Goal: Information Seeking & Learning: Understand process/instructions

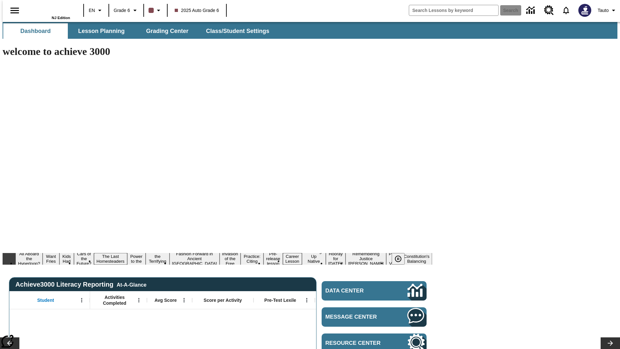
type input "-1"
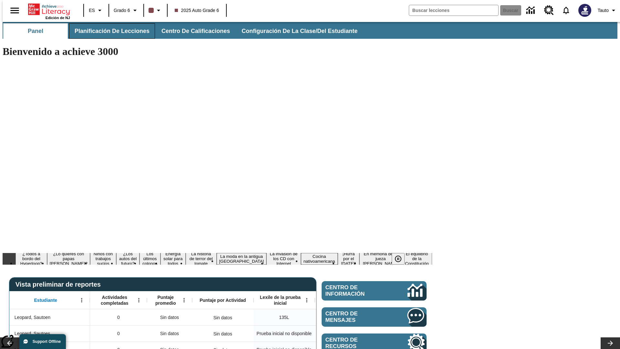
click at [108, 31] on span "Planificación de lecciones" at bounding box center [112, 30] width 75 height 7
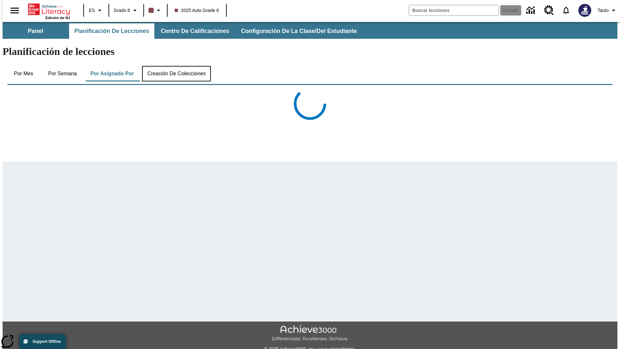
click at [175, 66] on button "Creación de colecciones" at bounding box center [176, 74] width 69 height 16
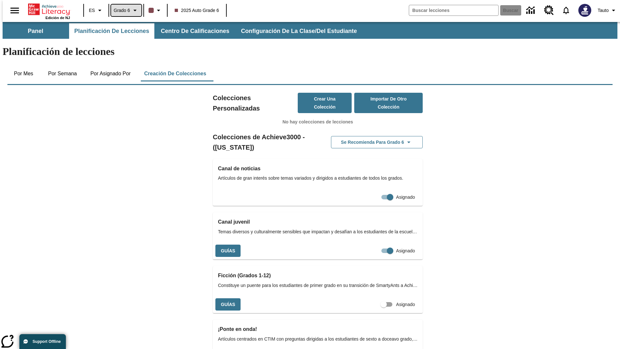
click at [124, 10] on span "Grado 6" at bounding box center [122, 10] width 16 height 7
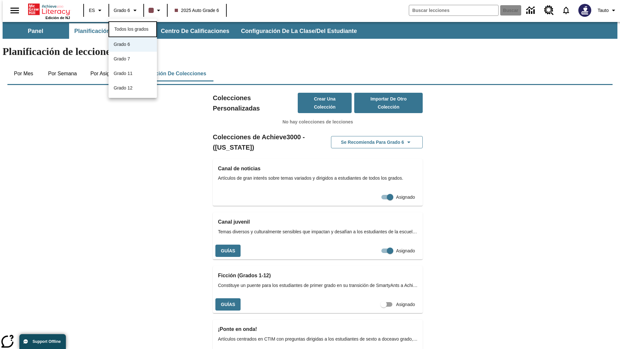
click at [133, 28] on span "Todos los grados" at bounding box center [131, 28] width 34 height 5
